Goal: Task Accomplishment & Management: Complete application form

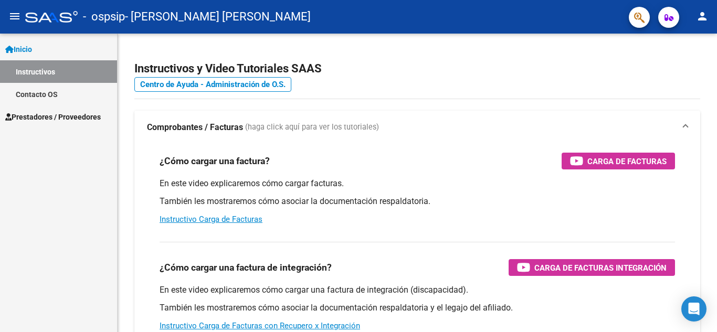
click at [71, 115] on span "Prestadores / Proveedores" at bounding box center [53, 117] width 96 height 12
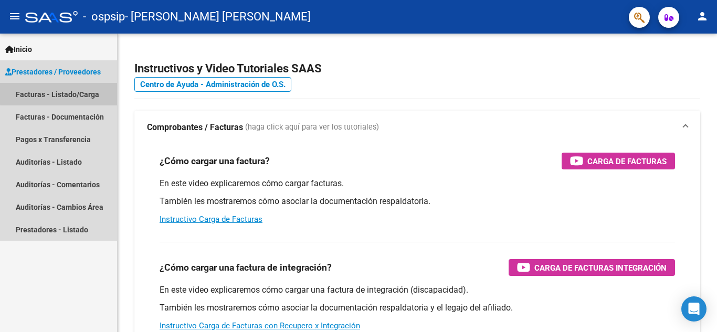
click at [81, 92] on link "Facturas - Listado/Carga" at bounding box center [58, 94] width 117 height 23
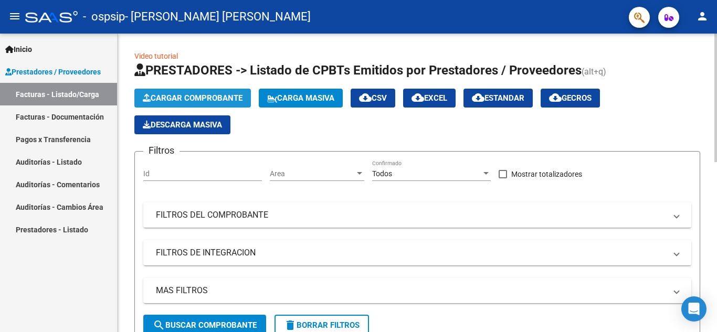
click at [199, 96] on span "Cargar Comprobante" at bounding box center [193, 97] width 100 height 9
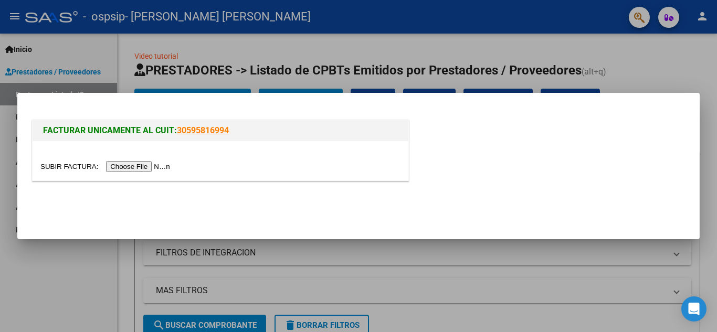
click at [151, 166] on input "file" at bounding box center [106, 166] width 133 height 11
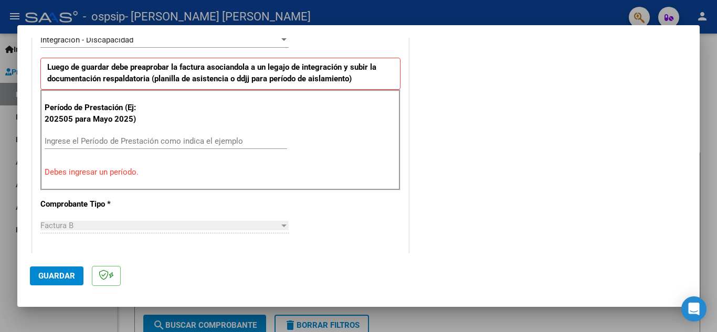
scroll to position [262, 0]
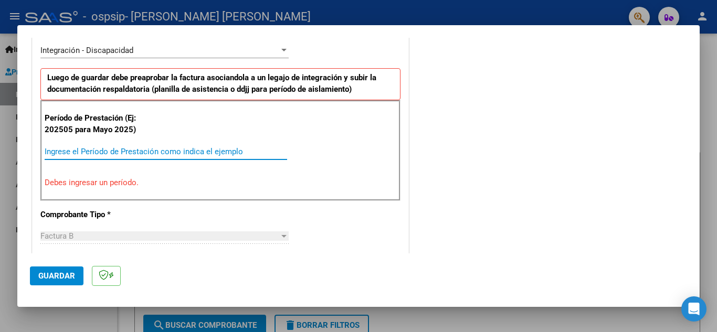
click at [174, 154] on input "Ingrese el Período de Prestación como indica el ejemplo" at bounding box center [166, 151] width 242 height 9
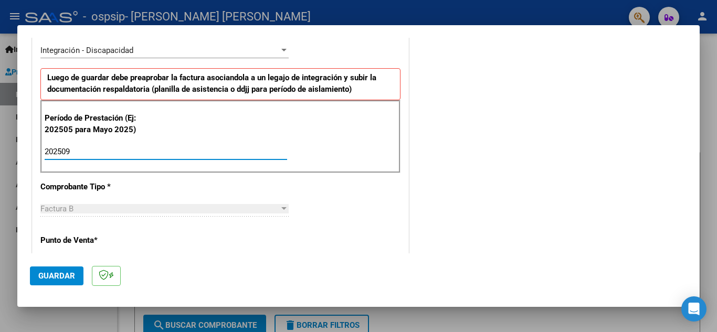
type input "202509"
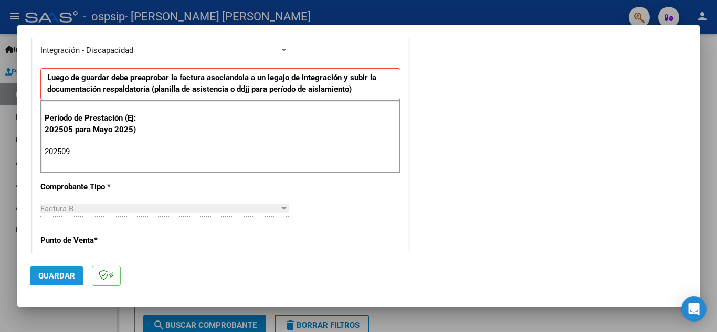
click at [65, 278] on span "Guardar" at bounding box center [56, 275] width 37 height 9
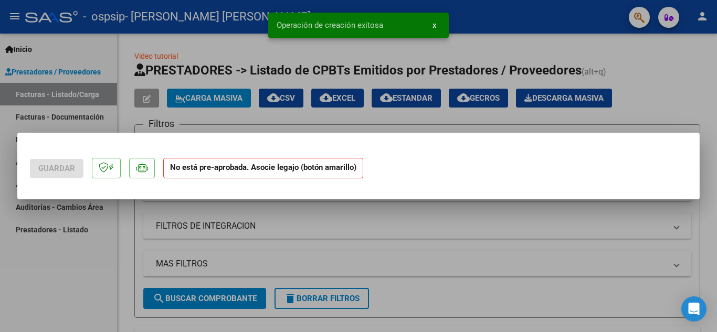
scroll to position [0, 0]
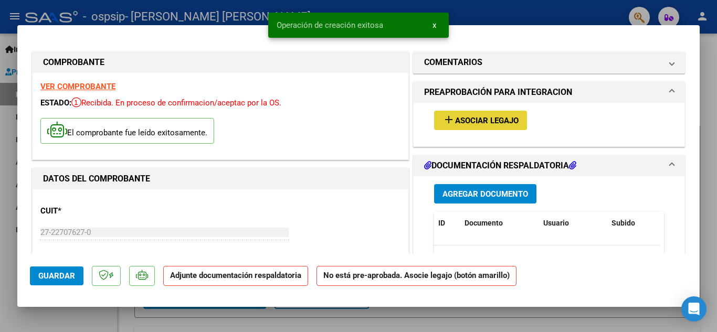
click at [501, 122] on span "Asociar Legajo" at bounding box center [486, 120] width 63 height 9
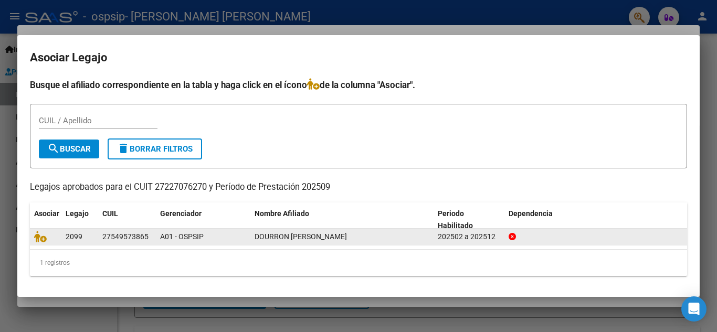
click at [214, 239] on div "A01 - OSPSIP" at bounding box center [203, 237] width 86 height 12
click at [38, 236] on icon at bounding box center [40, 237] width 13 height 12
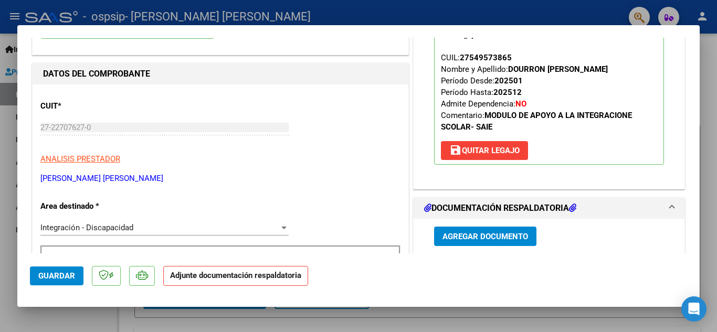
scroll to position [157, 0]
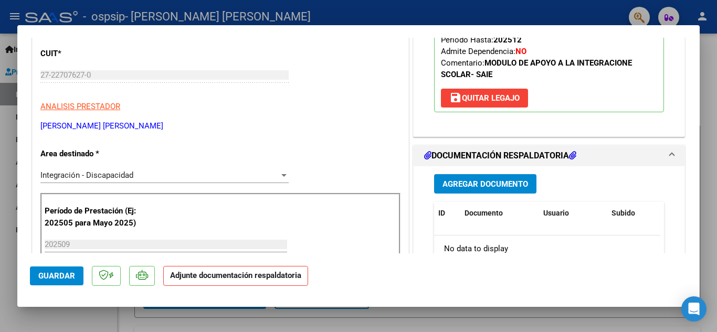
click at [458, 179] on span "Agregar Documento" at bounding box center [485, 183] width 86 height 9
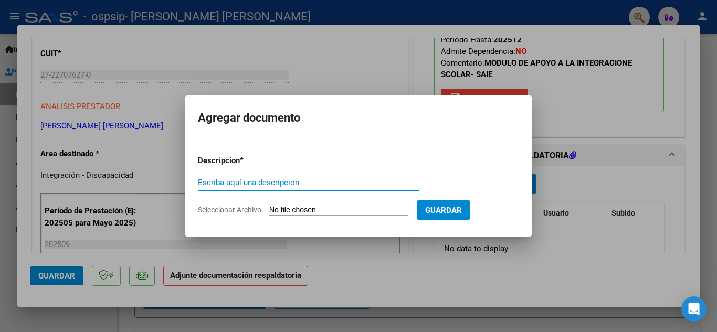
click at [326, 183] on input "Escriba aquí una descripcion" at bounding box center [308, 182] width 221 height 9
click at [352, 210] on input "Seleccionar Archivo" at bounding box center [338, 211] width 139 height 10
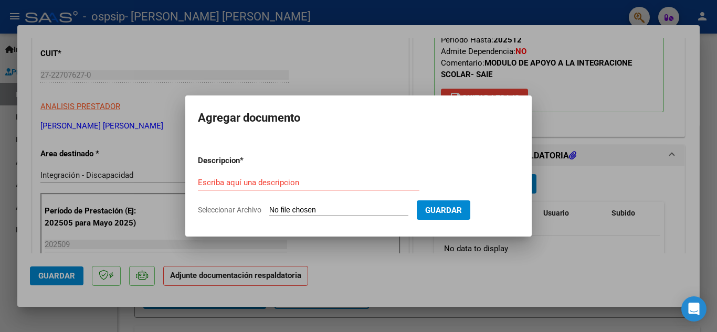
type input "C:\fakepath\DOURRON CAE.pdf"
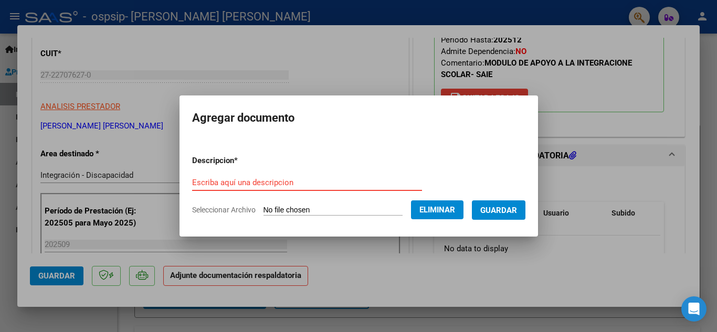
click at [334, 178] on input "Escriba aquí una descripcion" at bounding box center [307, 182] width 230 height 9
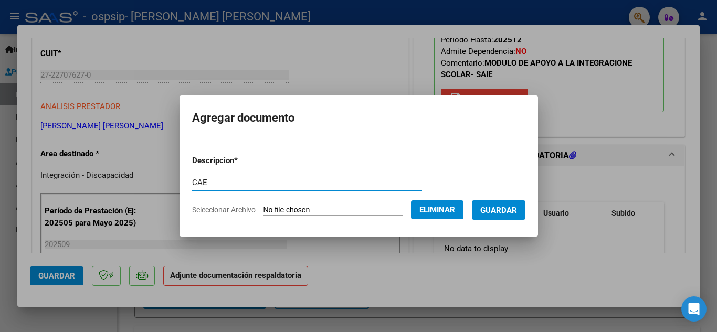
type input "CAE"
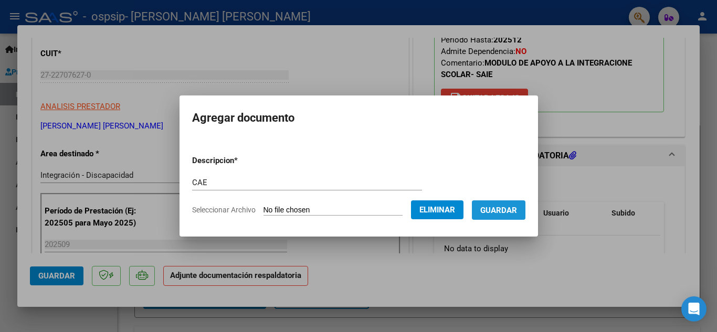
click at [514, 208] on span "Guardar" at bounding box center [498, 210] width 37 height 9
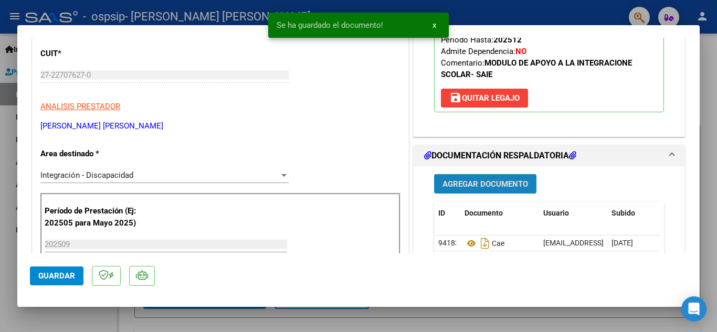
click at [485, 185] on span "Agregar Documento" at bounding box center [485, 183] width 86 height 9
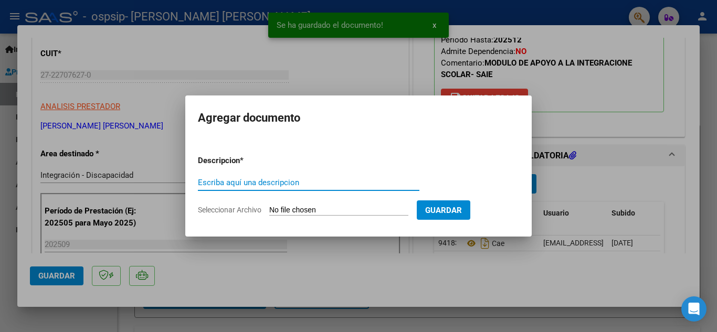
click at [381, 210] on input "Seleccionar Archivo" at bounding box center [338, 211] width 139 height 10
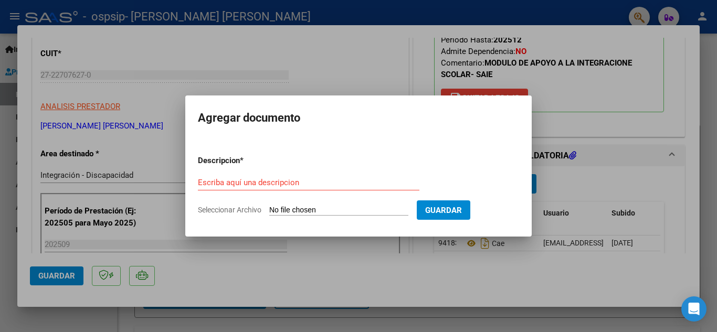
type input "C:\fakepath\[PERSON_NAME] ASISTENCIA.pdf"
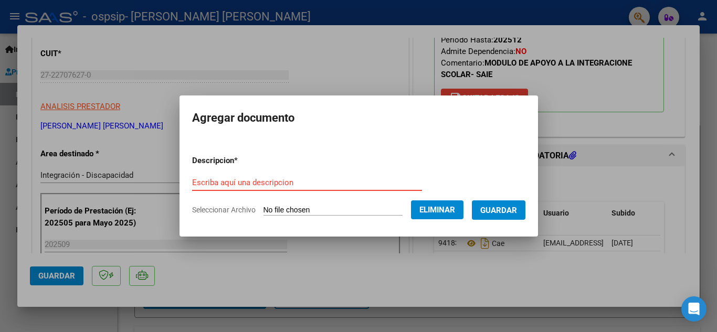
click at [331, 180] on input "Escriba aquí una descripcion" at bounding box center [307, 182] width 230 height 9
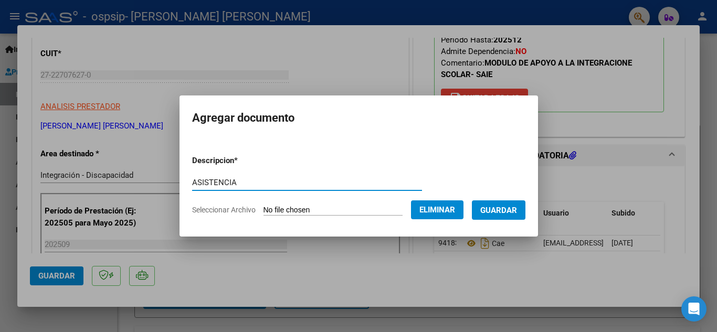
type input "ASISTENCIA"
click at [510, 213] on span "Guardar" at bounding box center [498, 210] width 37 height 9
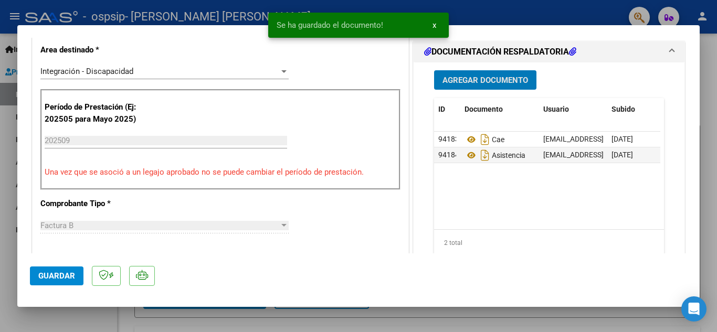
scroll to position [262, 0]
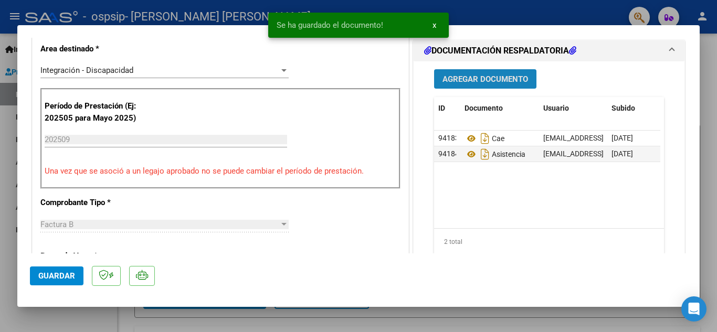
click at [475, 82] on span "Agregar Documento" at bounding box center [485, 79] width 86 height 9
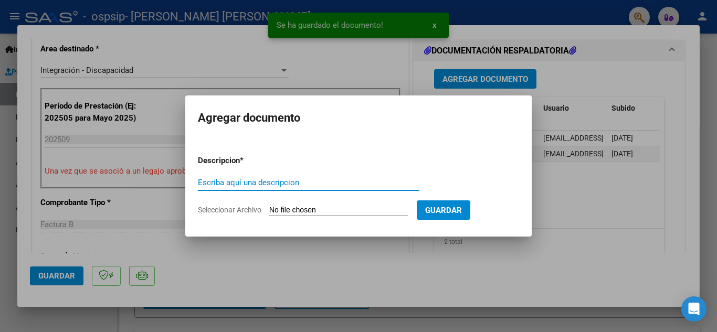
click at [389, 213] on input "Seleccionar Archivo" at bounding box center [338, 211] width 139 height 10
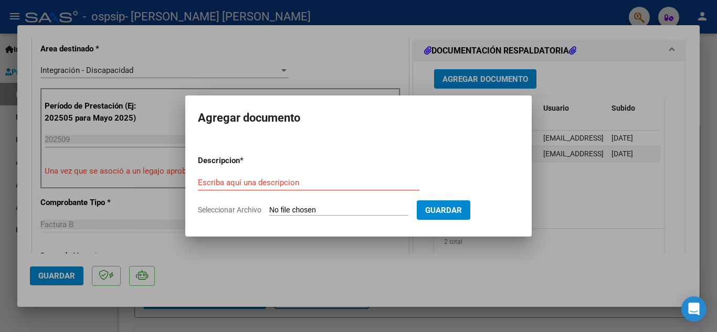
type input "C:\fakepath\DOURRON [PERSON_NAME] AUTORIZACION 2025.pdf"
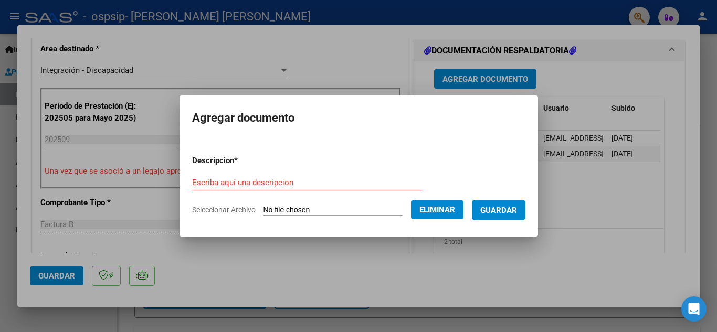
click at [311, 188] on div "Escriba aquí una descripcion" at bounding box center [307, 183] width 230 height 16
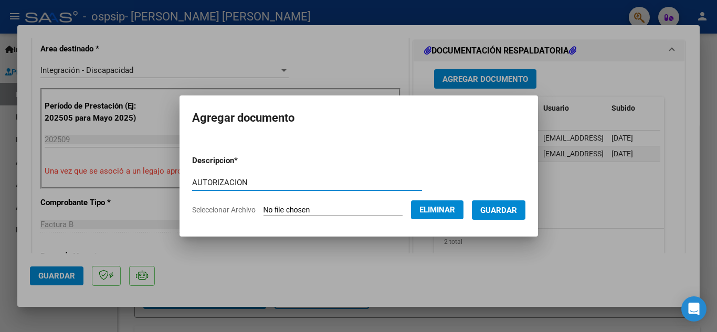
type input "AUTORIZACION"
click at [503, 209] on span "Guardar" at bounding box center [498, 210] width 37 height 9
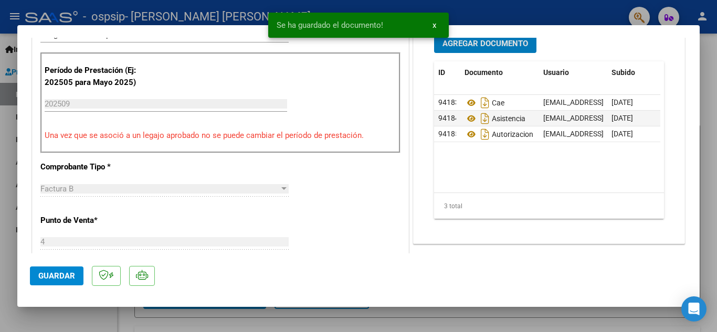
scroll to position [315, 0]
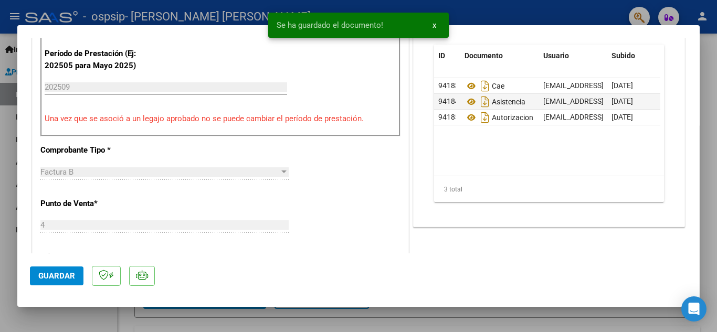
click at [50, 277] on span "Guardar" at bounding box center [56, 275] width 37 height 9
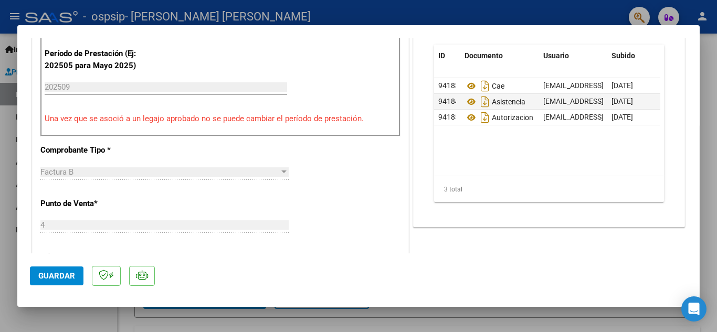
type input "$ 0,00"
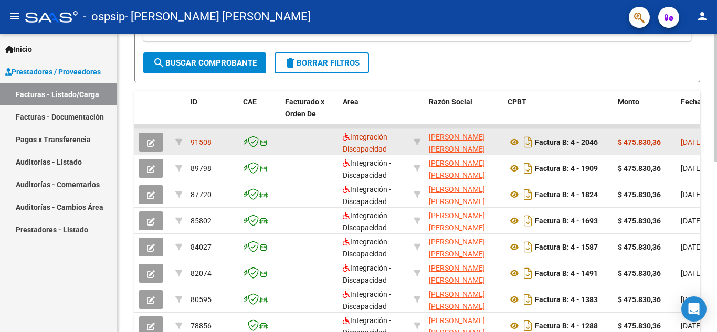
scroll to position [2, 0]
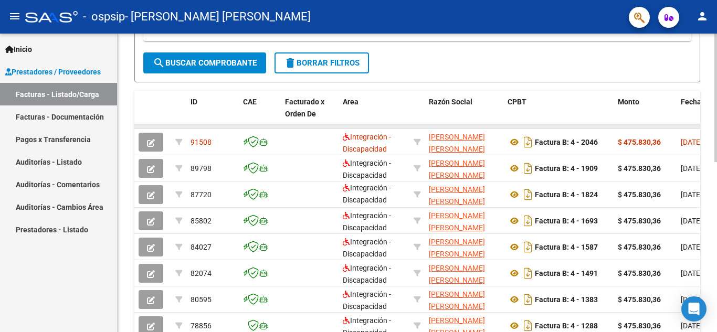
drag, startPoint x: 419, startPoint y: 127, endPoint x: 463, endPoint y: 129, distance: 44.1
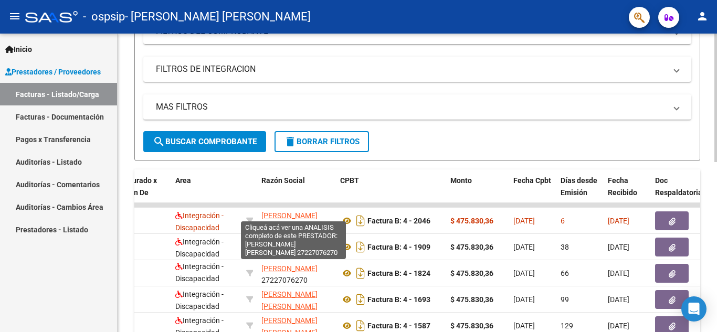
scroll to position [14, 0]
